Goal: Information Seeking & Learning: Understand process/instructions

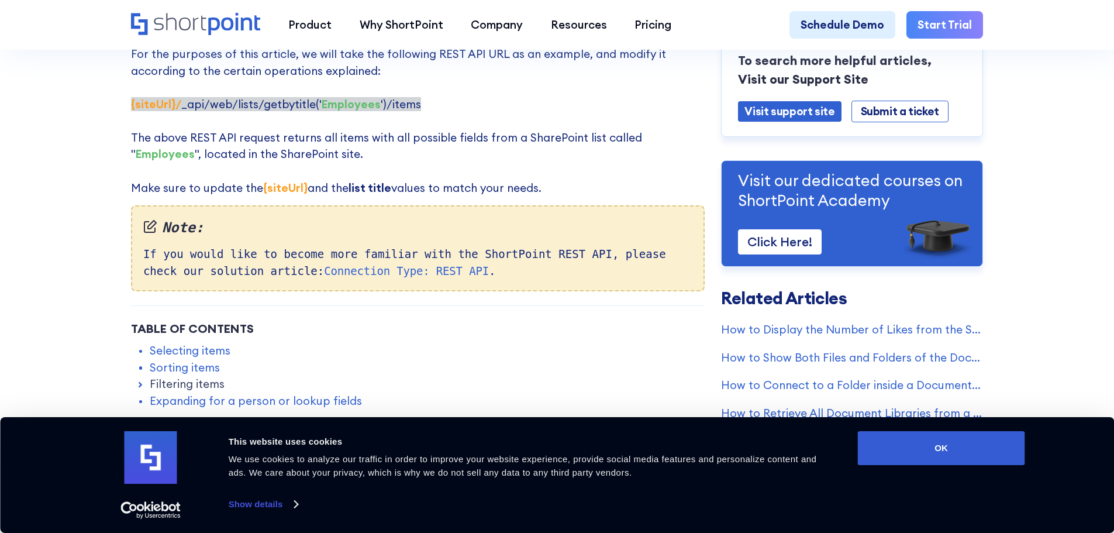
scroll to position [292, 0]
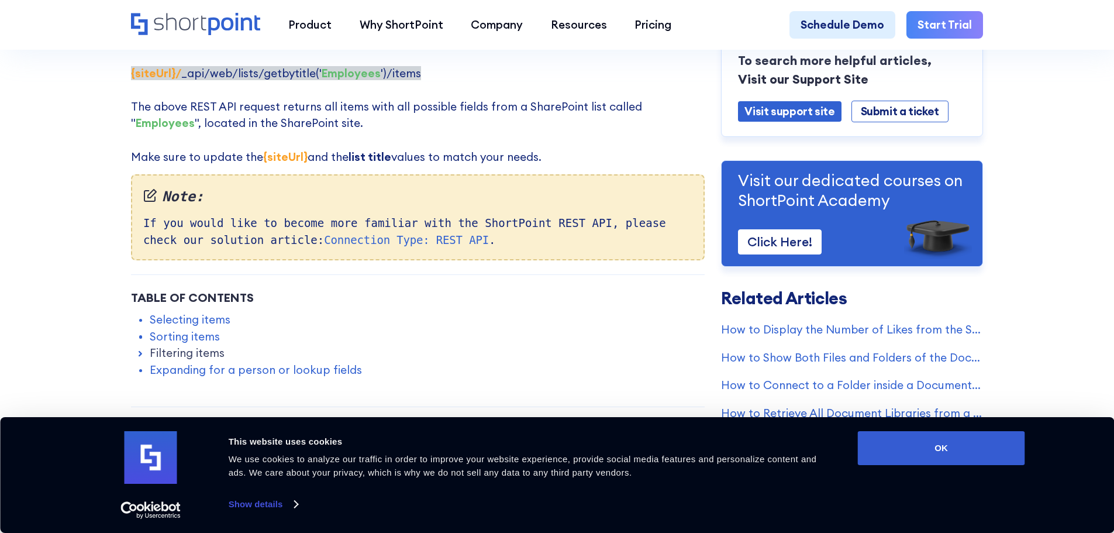
click at [185, 355] on link "Filtering items" at bounding box center [187, 352] width 75 height 17
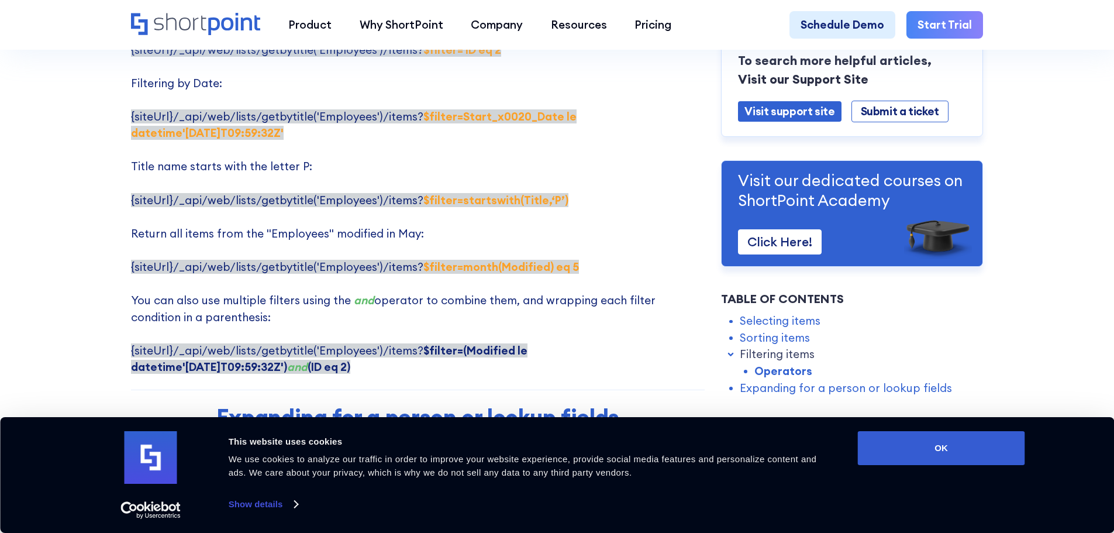
scroll to position [2221, 0]
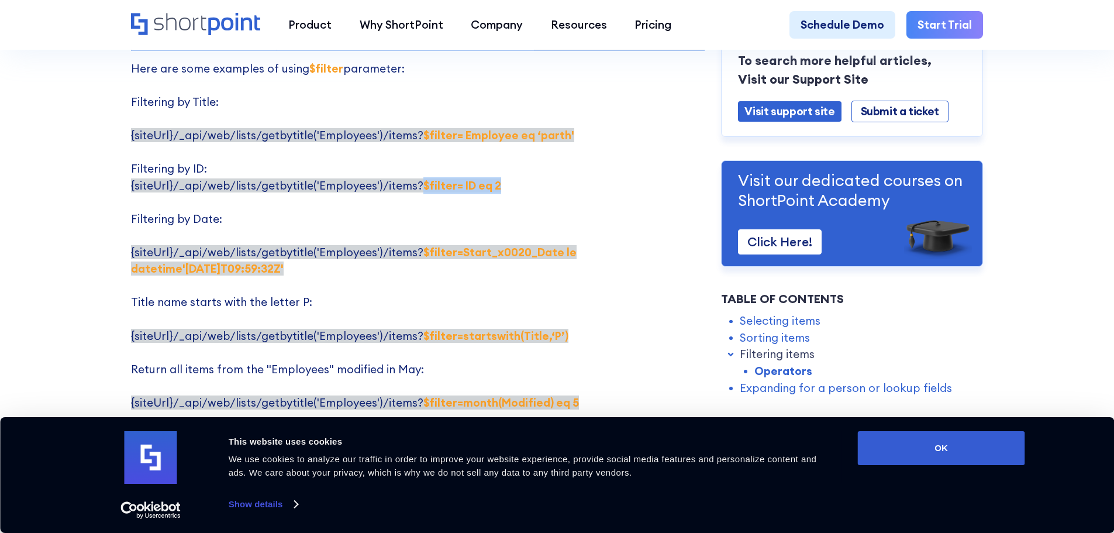
drag, startPoint x: 493, startPoint y: 148, endPoint x: 413, endPoint y: 146, distance: 80.1
click at [413, 146] on p "Here are some examples of using $filter parameter: Filtering by Title: {siteUrl…" at bounding box center [417, 285] width 573 height 451
copy strong "$filter= ID eq 2"
drag, startPoint x: 410, startPoint y: 151, endPoint x: 492, endPoint y: 158, distance: 82.1
click at [492, 158] on p "Here are some examples of using $filter parameter: Filtering by Title: {siteUrl…" at bounding box center [417, 285] width 573 height 451
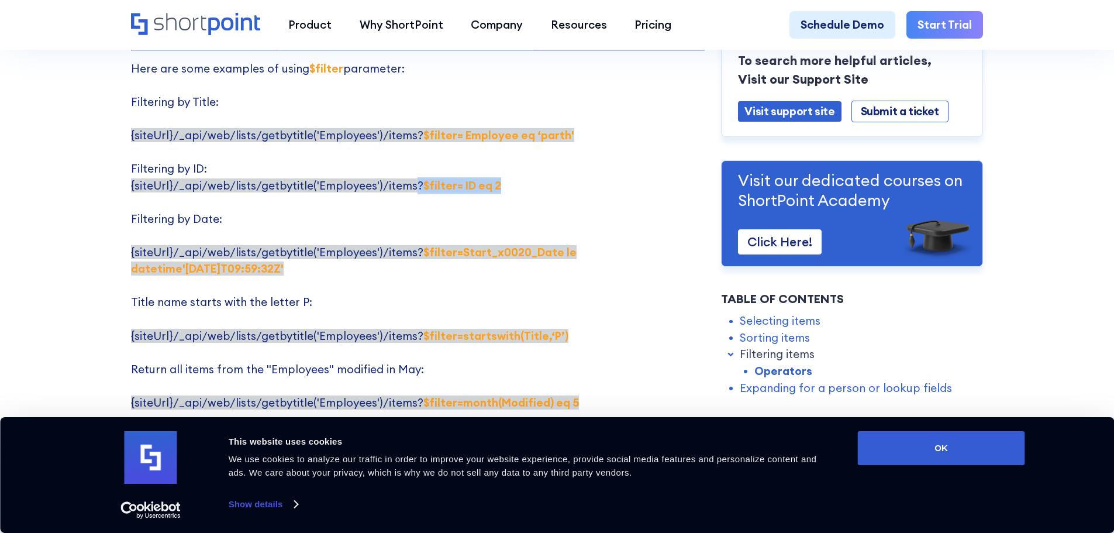
copy span "? $filter= ID eq 2"
click at [607, 251] on p "Here are some examples of using $filter parameter: Filtering by Title: {siteUrl…" at bounding box center [417, 285] width 573 height 451
click at [510, 246] on p "Here are some examples of using $filter parameter: Filtering by Title: {siteUrl…" at bounding box center [417, 285] width 573 height 451
click at [444, 245] on strong "$filter=Start_x0020_Date le datetime'[DATE]T09:59:32Z'" at bounding box center [353, 260] width 445 height 31
click at [528, 159] on p "Here are some examples of using $filter parameter: Filtering by Title: {siteUrl…" at bounding box center [417, 285] width 573 height 451
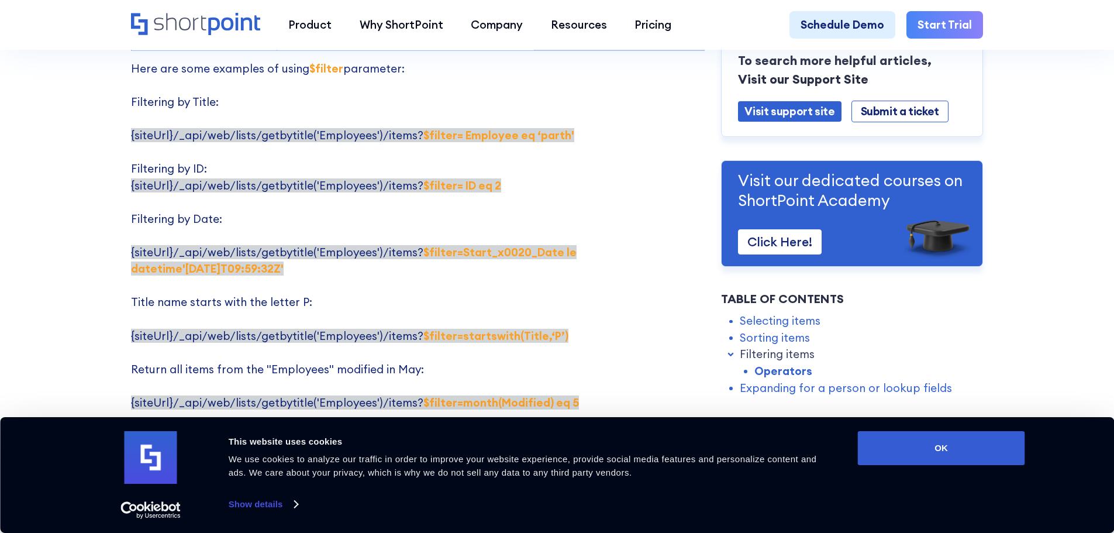
click at [506, 154] on p "Here are some examples of using $filter parameter: Filtering by Title: {siteUrl…" at bounding box center [417, 285] width 573 height 451
